Goal: Task Accomplishment & Management: Manage account settings

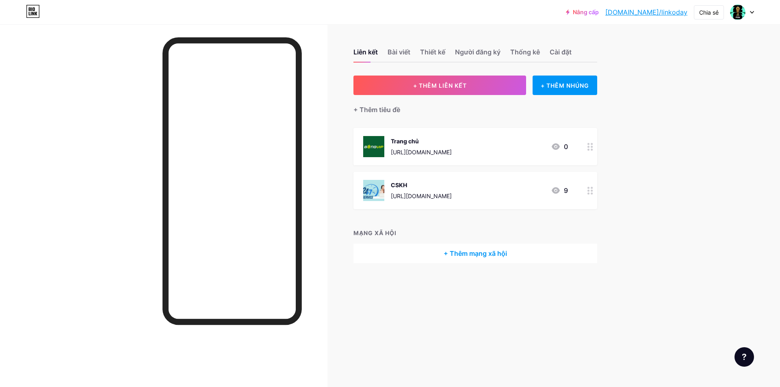
click at [478, 190] on div "CSKH https://www.cskh1.pro/ 9" at bounding box center [465, 190] width 205 height 21
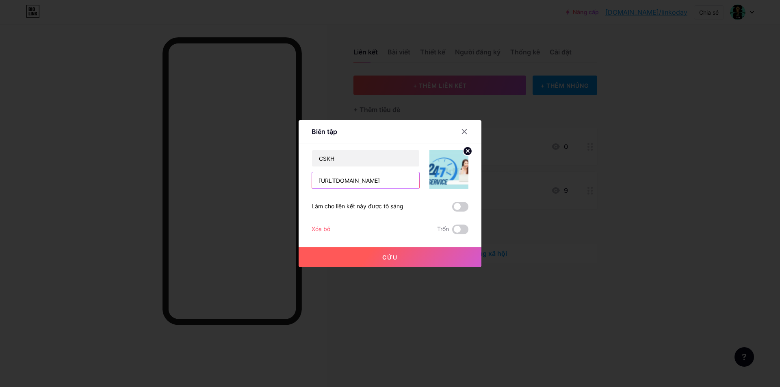
drag, startPoint x: 395, startPoint y: 185, endPoint x: 221, endPoint y: 171, distance: 174.8
click at [221, 171] on div "Biên tập Nội dung YouTube Phát video YouTube mà không cần rời khỏi trang của bạ…" at bounding box center [390, 193] width 780 height 387
click at [352, 175] on input "text" at bounding box center [365, 180] width 107 height 16
paste input "https://t.me/phuongrose05"
type input "https://t.me/phuongrose05"
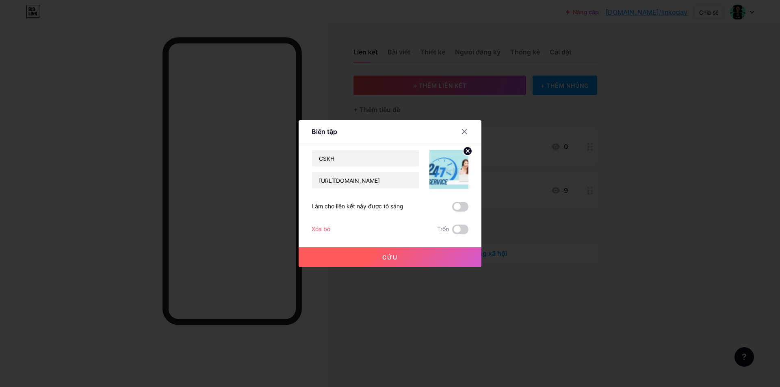
click at [411, 258] on button "Cứu" at bounding box center [390, 256] width 183 height 19
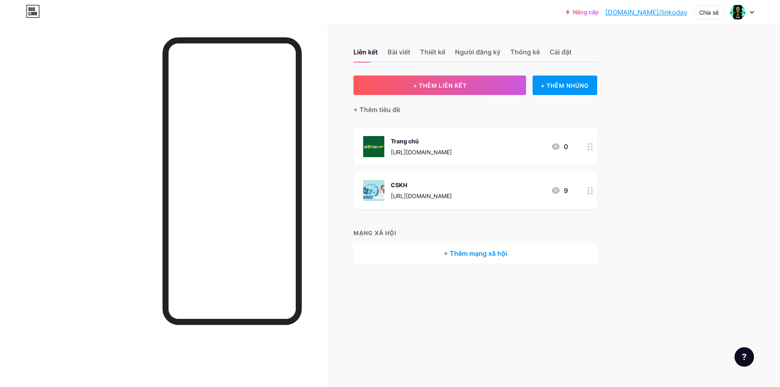
click at [432, 192] on div "https://www.cskh1.pro/" at bounding box center [421, 196] width 61 height 9
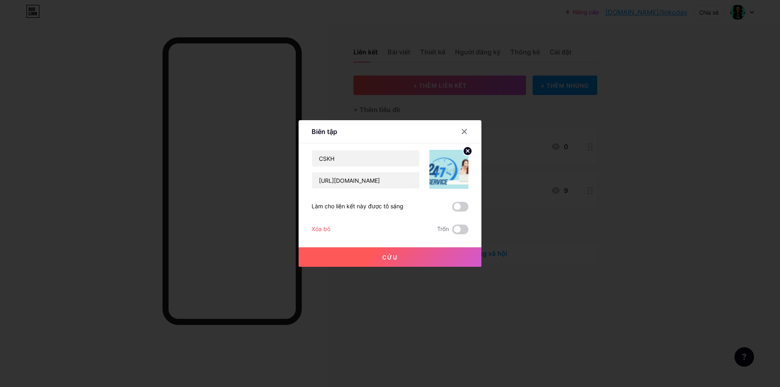
click at [559, 292] on div at bounding box center [390, 193] width 780 height 387
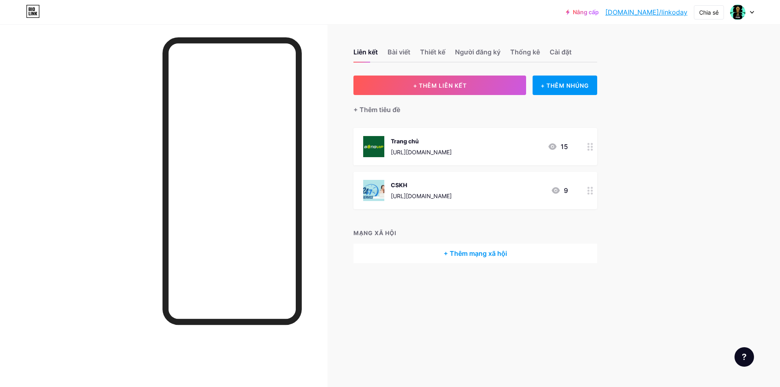
click at [483, 189] on div "CSKH https://t.me/phuongrose05 9" at bounding box center [465, 190] width 205 height 21
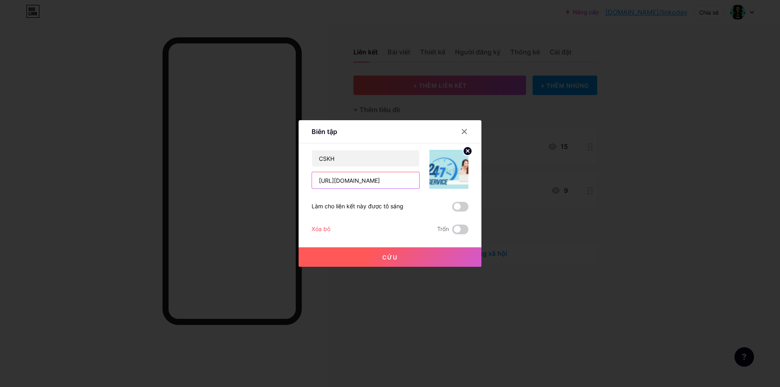
click at [372, 180] on input "https://t.me/phuongrose05" at bounding box center [365, 180] width 107 height 16
paste input "www.bov1.com/cskh"
type input "https://www.bov1.com/cskh"
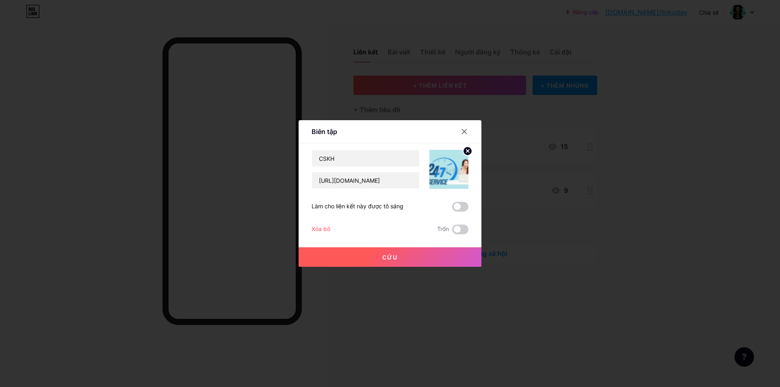
click at [394, 252] on button "Cứu" at bounding box center [390, 256] width 183 height 19
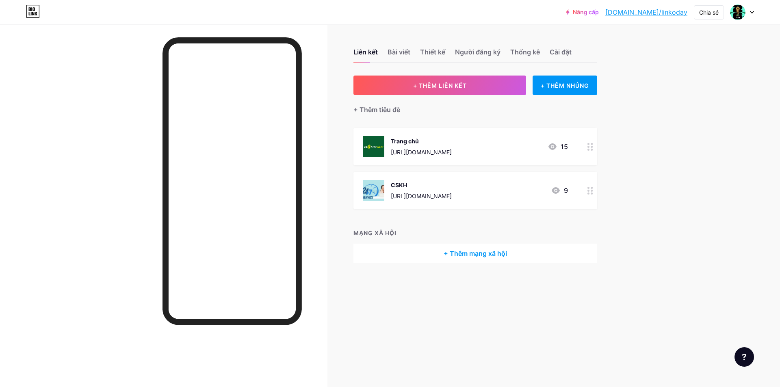
click at [428, 153] on font "https://www.bov1.com" at bounding box center [421, 152] width 61 height 7
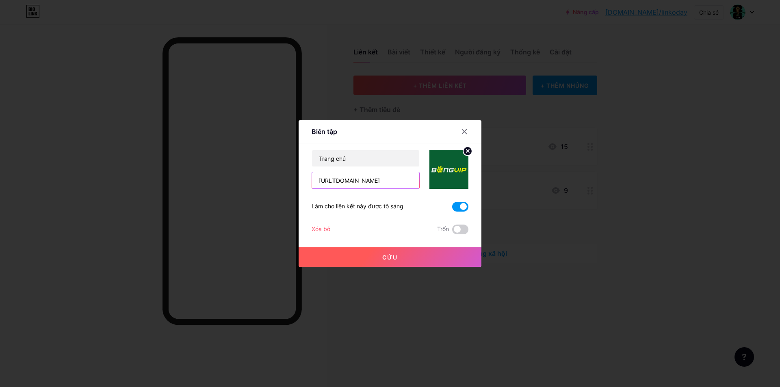
click at [351, 178] on input "https://www.bov1.com" at bounding box center [365, 180] width 107 height 16
drag, startPoint x: 376, startPoint y: 180, endPoint x: 329, endPoint y: 176, distance: 46.4
click at [327, 184] on input "https://www.bov1.com" at bounding box center [365, 180] width 107 height 16
drag, startPoint x: 389, startPoint y: 179, endPoint x: 285, endPoint y: 169, distance: 104.4
click at [285, 169] on div "Biên tập Nội dung YouTube Phát video YouTube mà không cần rời khỏi trang của bạ…" at bounding box center [390, 193] width 780 height 387
